Goal: Task Accomplishment & Management: Manage account settings

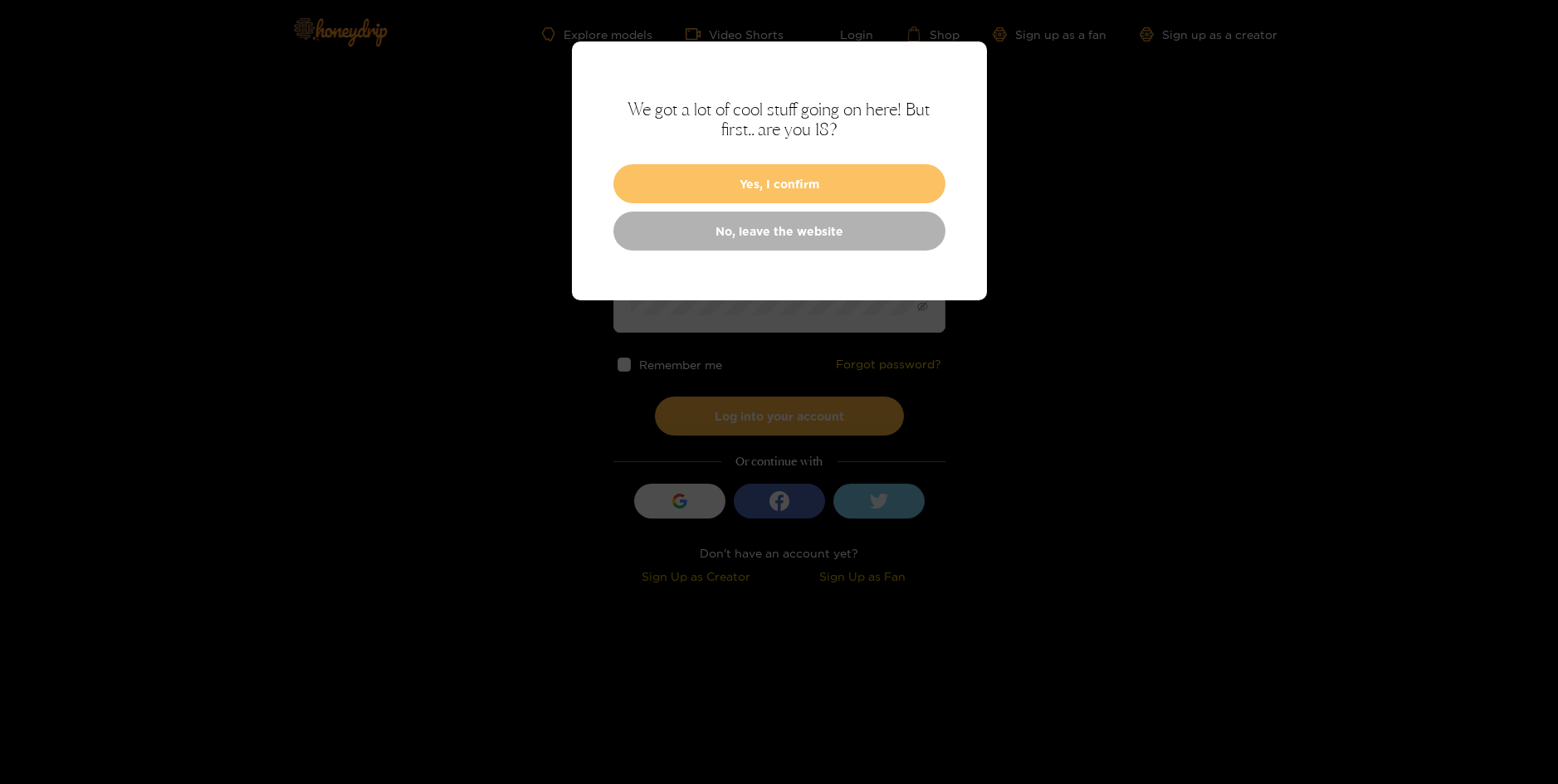
click at [878, 193] on button "Yes, I confirm" at bounding box center [779, 184] width 332 height 39
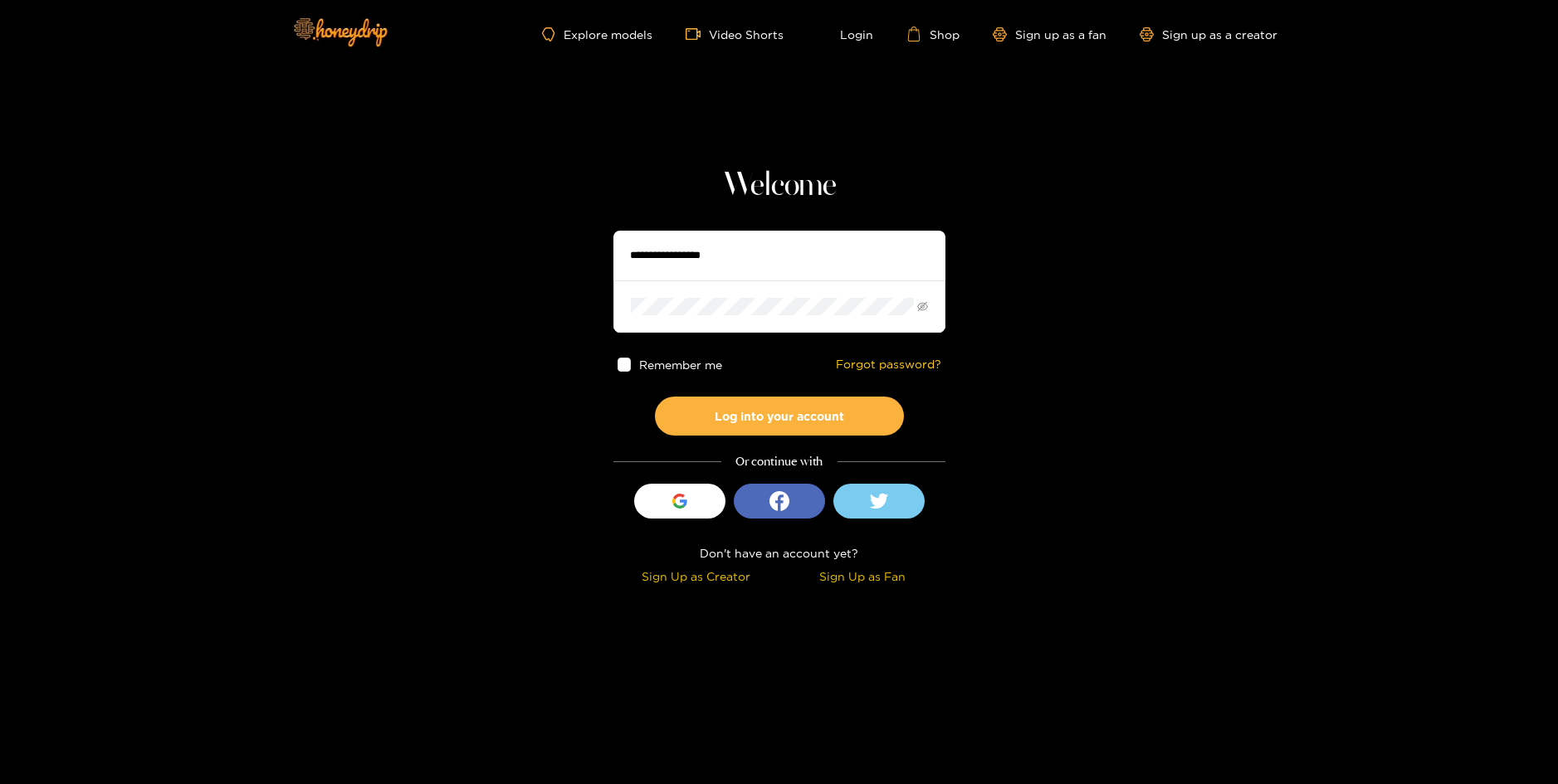
click at [876, 256] on input "text" at bounding box center [779, 255] width 332 height 49
type input "**********"
click at [655, 396] on button "Log into your account" at bounding box center [780, 415] width 249 height 39
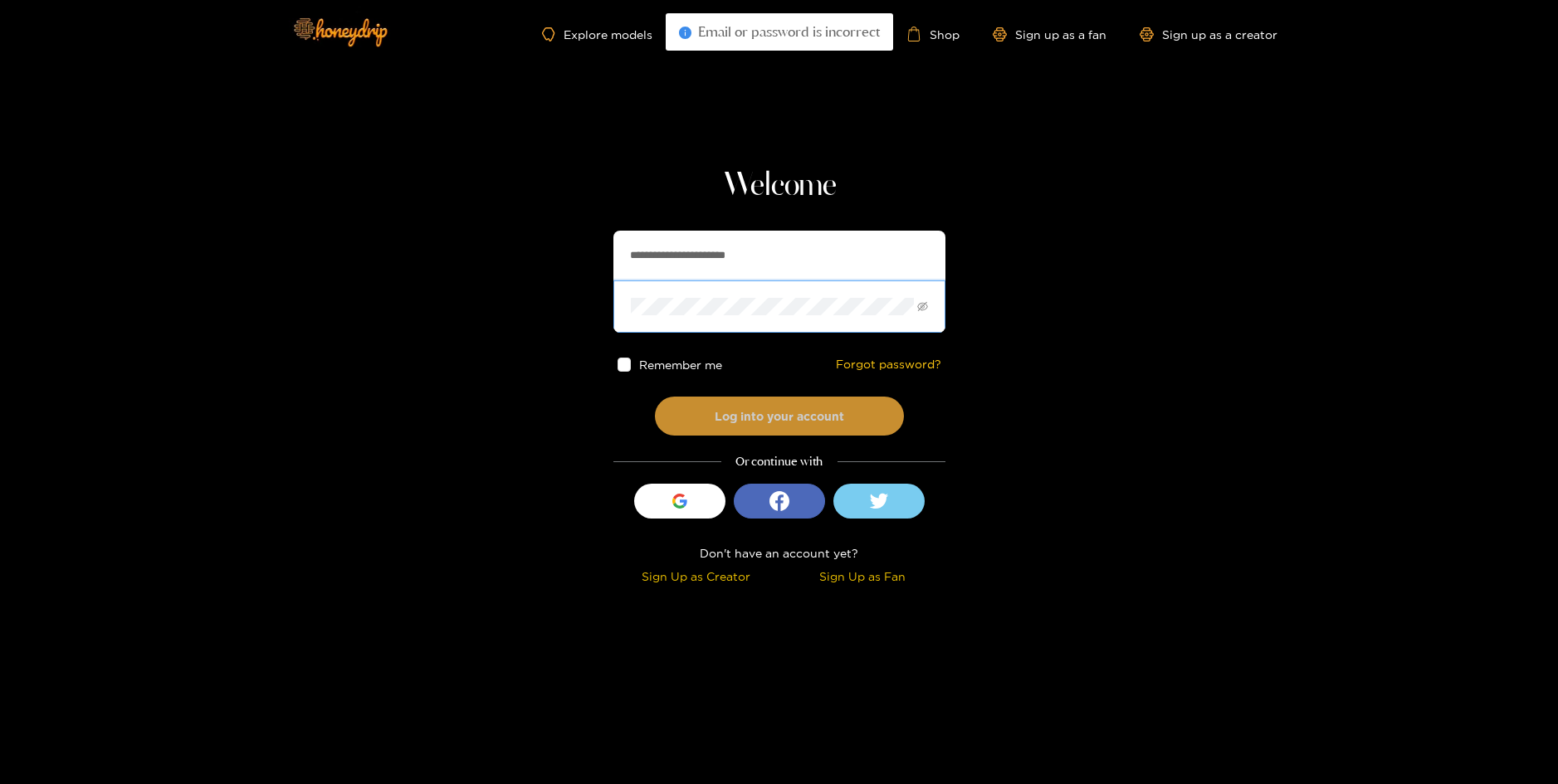
drag, startPoint x: 817, startPoint y: 411, endPoint x: 827, endPoint y: 405, distance: 11.7
click at [816, 411] on button "Log into your account" at bounding box center [780, 415] width 249 height 39
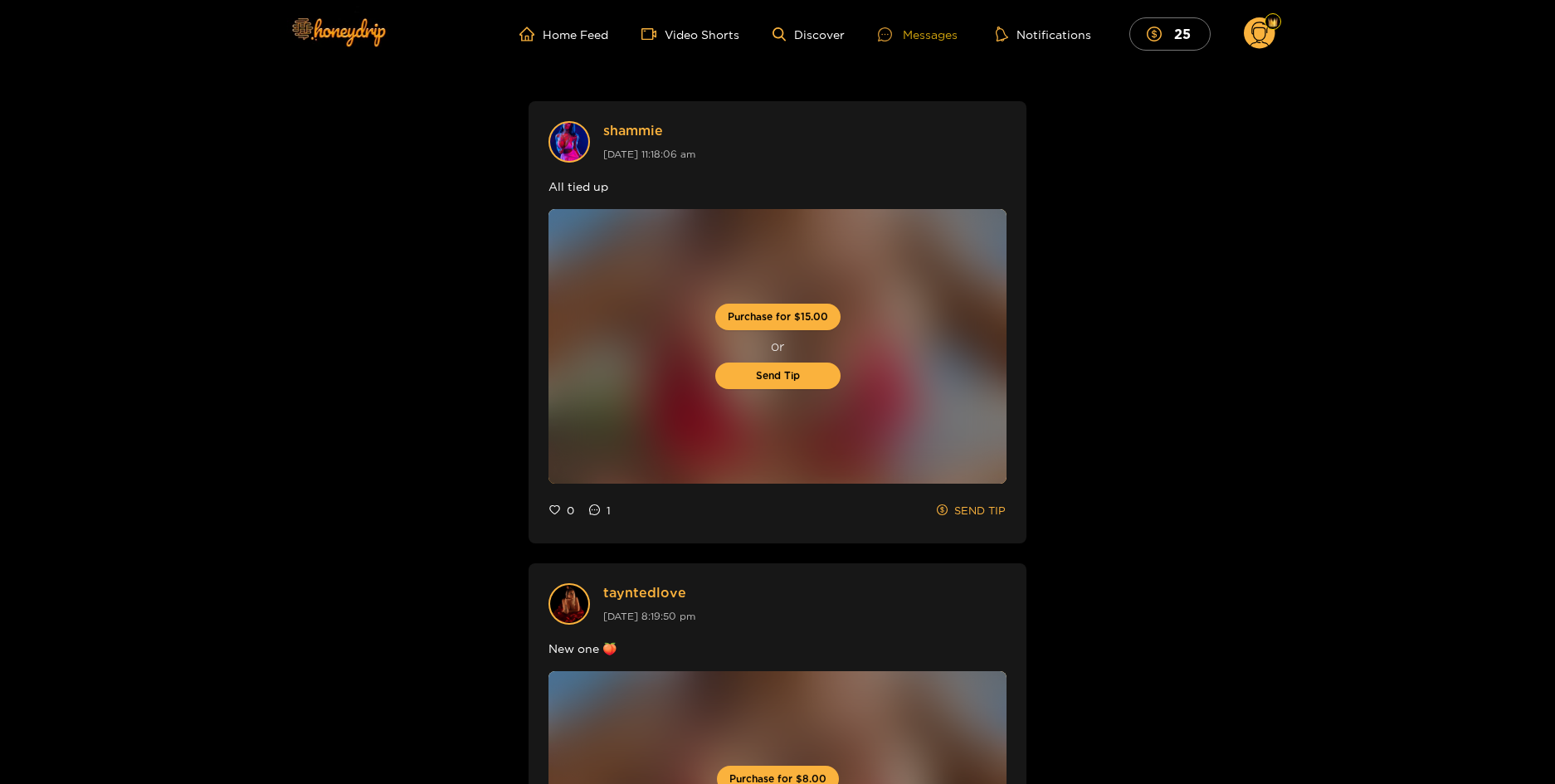
click at [926, 30] on div "Messages" at bounding box center [917, 34] width 80 height 19
